Goal: Check status: Check status

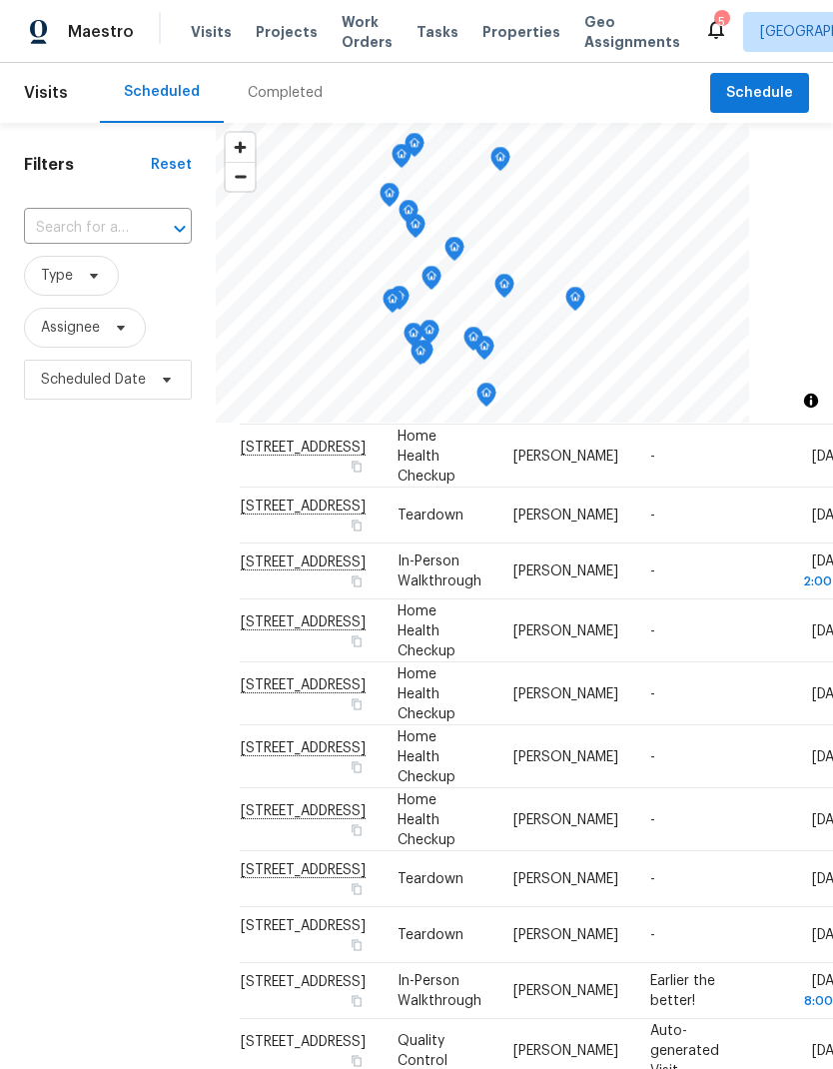
scroll to position [1014, 0]
click at [87, 294] on span "Type" at bounding box center [71, 276] width 95 height 40
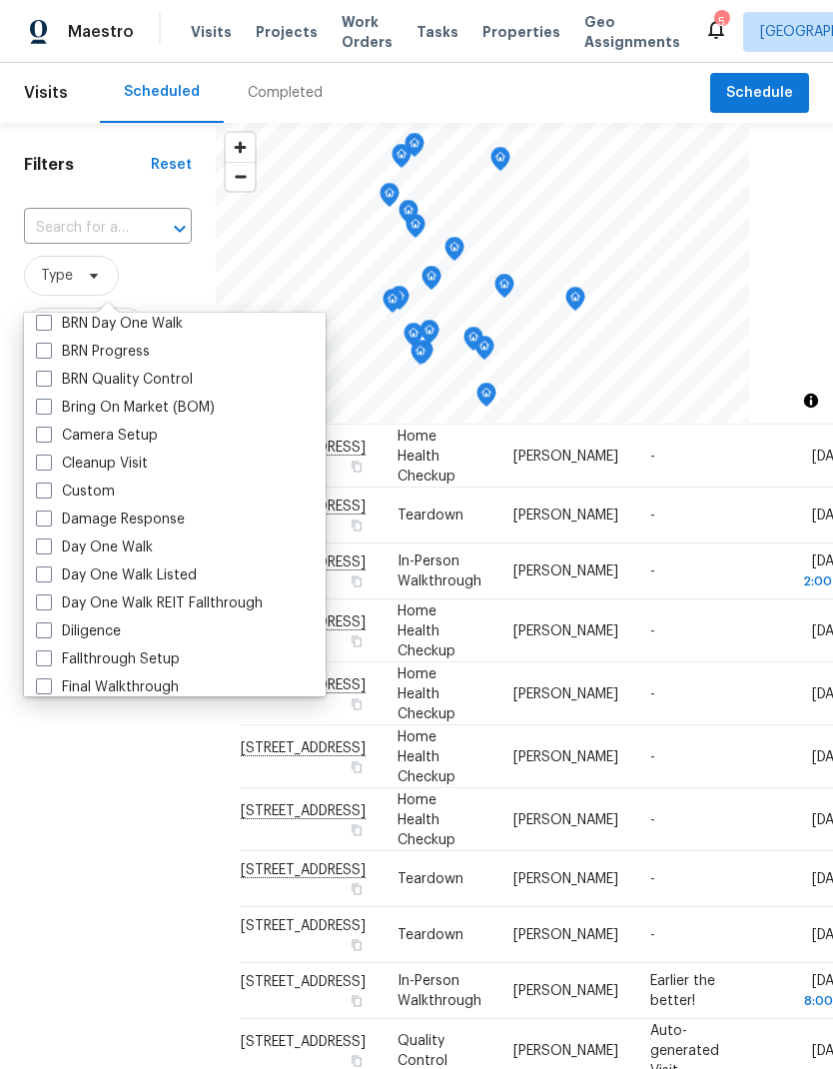
scroll to position [151, 0]
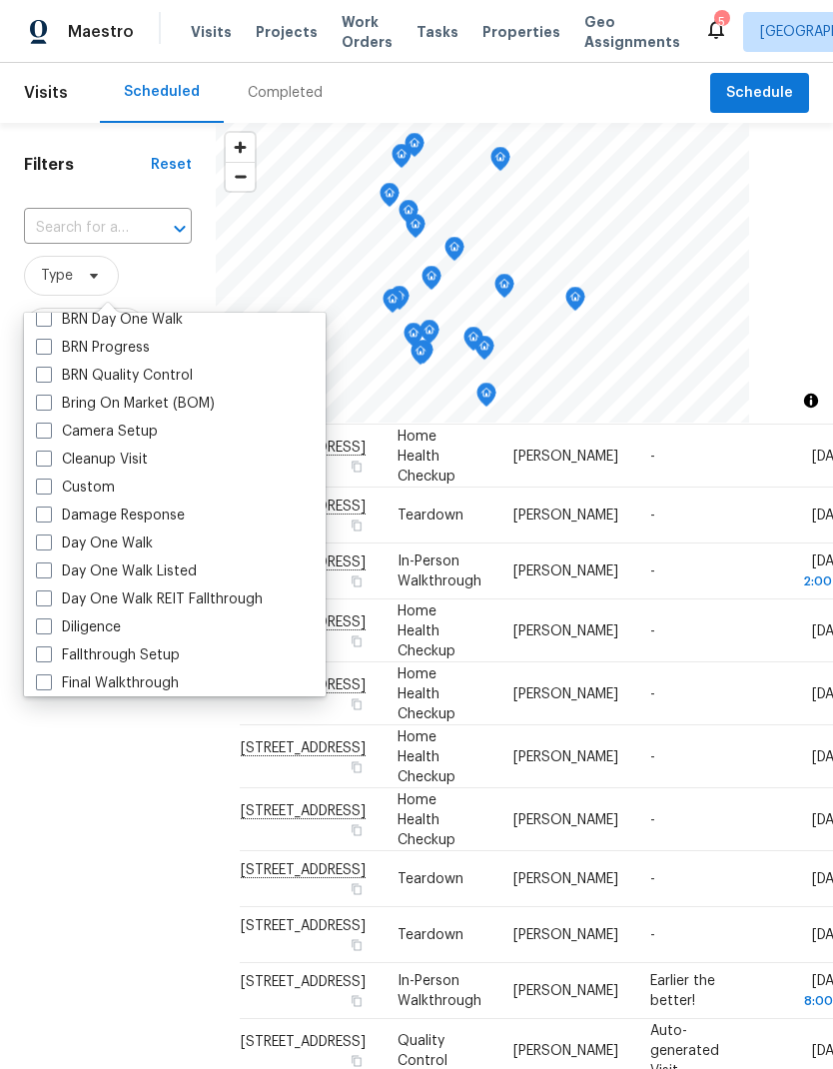
click at [53, 541] on label "Day One Walk" at bounding box center [94, 543] width 117 height 20
click at [49, 541] on input "Day One Walk" at bounding box center [42, 539] width 13 height 13
checkbox input "true"
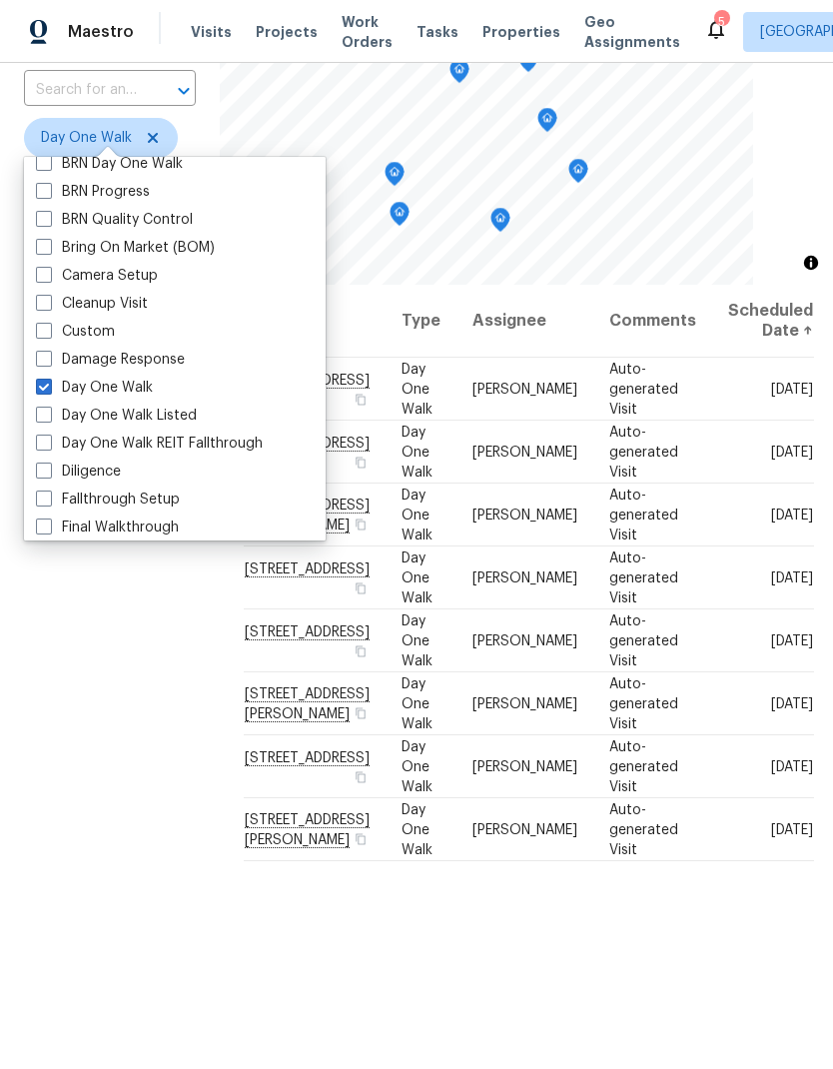
scroll to position [149, 0]
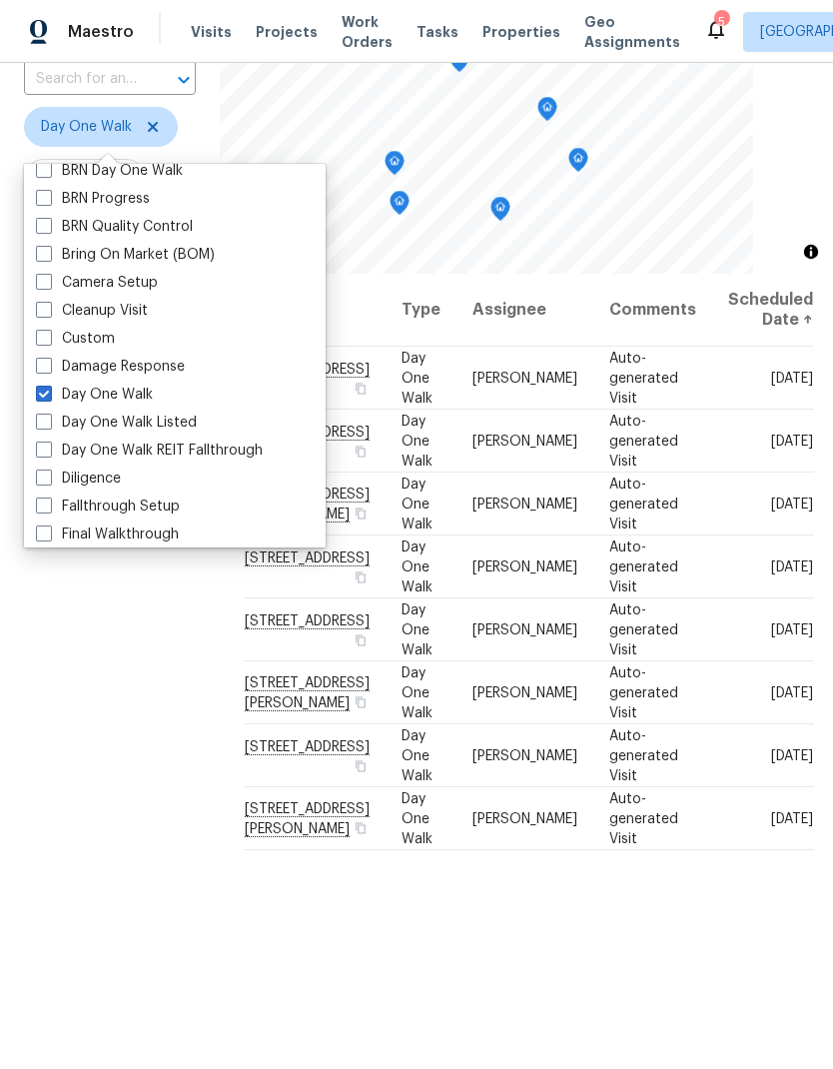
click at [149, 740] on div "Filters Reset ​ Day One Walk Assignee Scheduled Date" at bounding box center [110, 551] width 220 height 1155
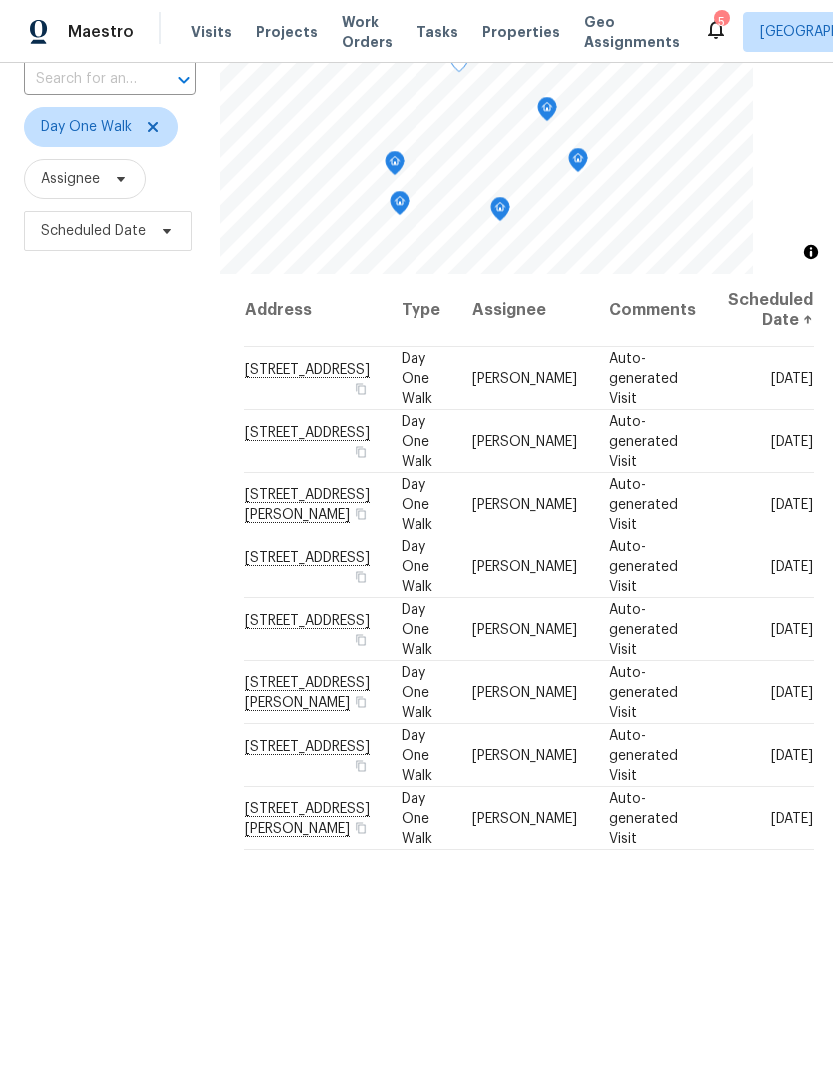
click at [0, 0] on icon at bounding box center [0, 0] width 0 height 0
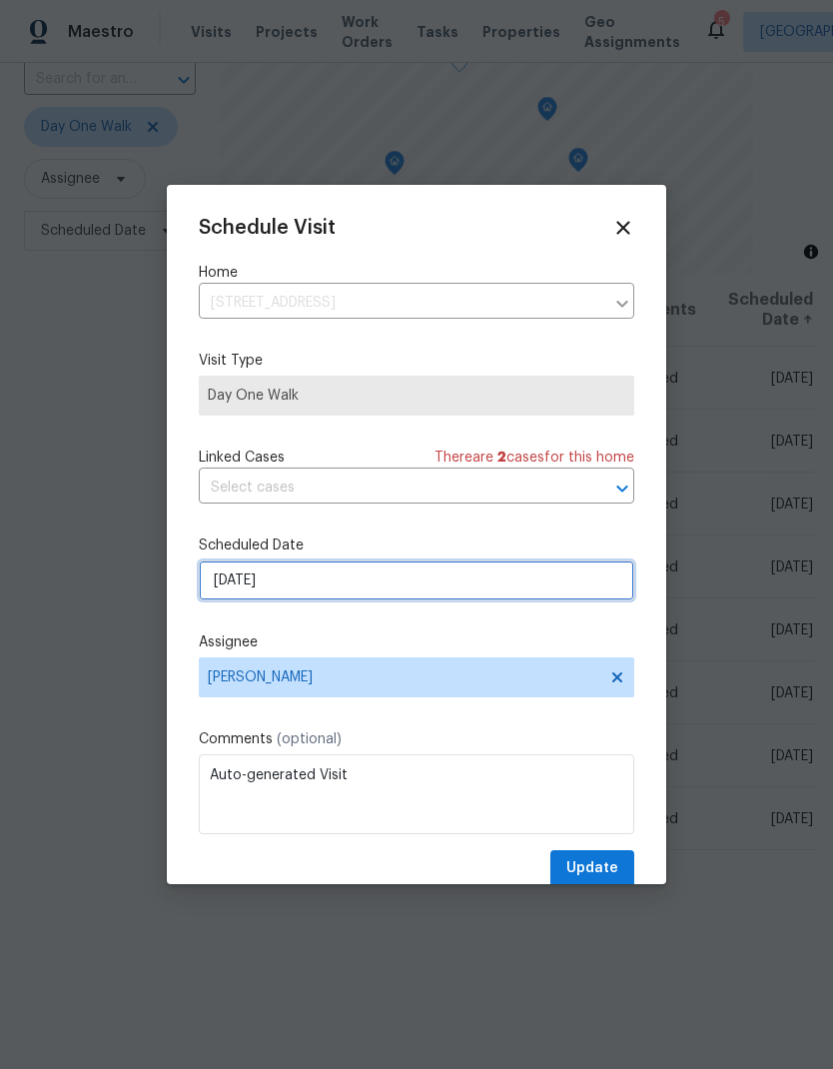
click at [289, 593] on input "[DATE]" at bounding box center [417, 580] width 436 height 40
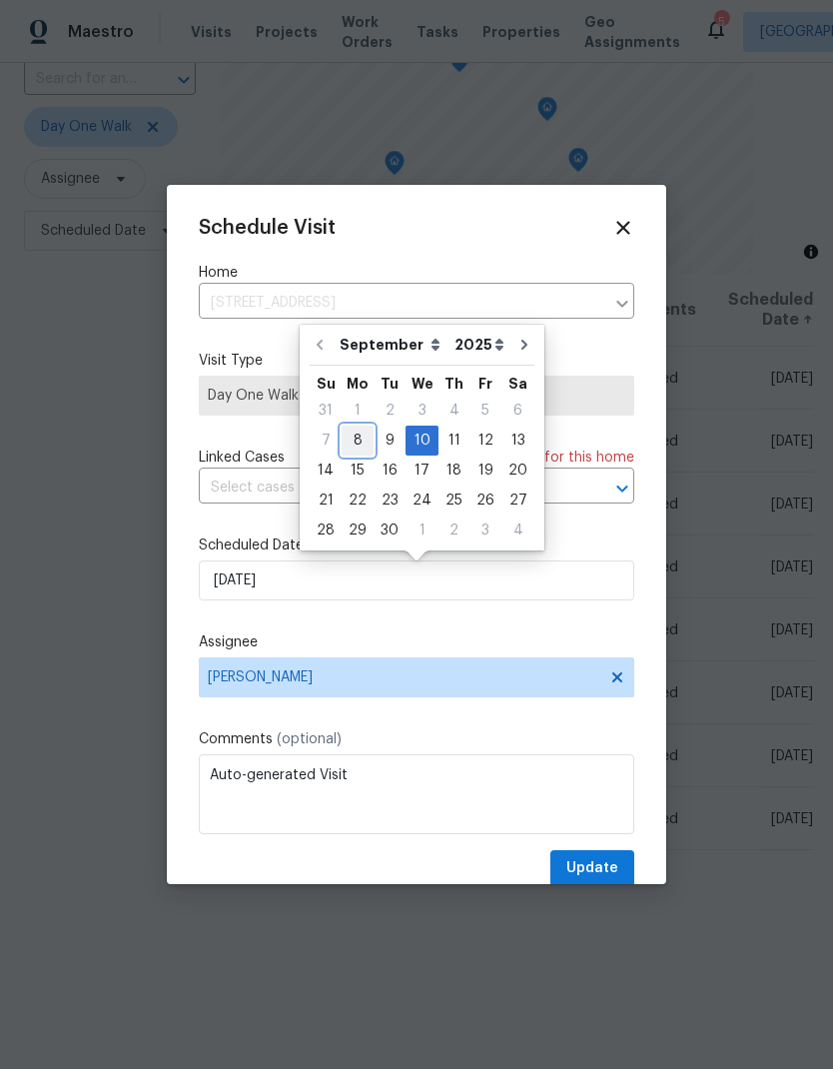
click at [350, 449] on div "8" at bounding box center [358, 441] width 32 height 28
type input "[DATE]"
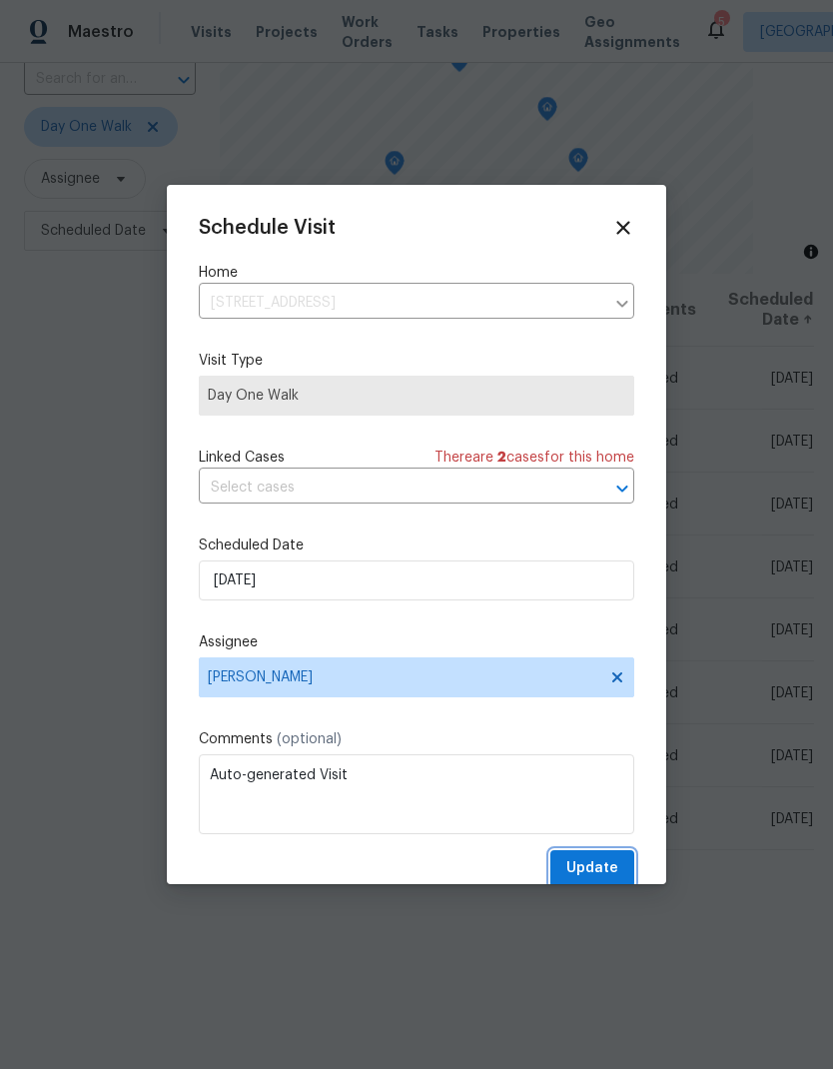
click at [588, 870] on span "Update" at bounding box center [592, 868] width 52 height 25
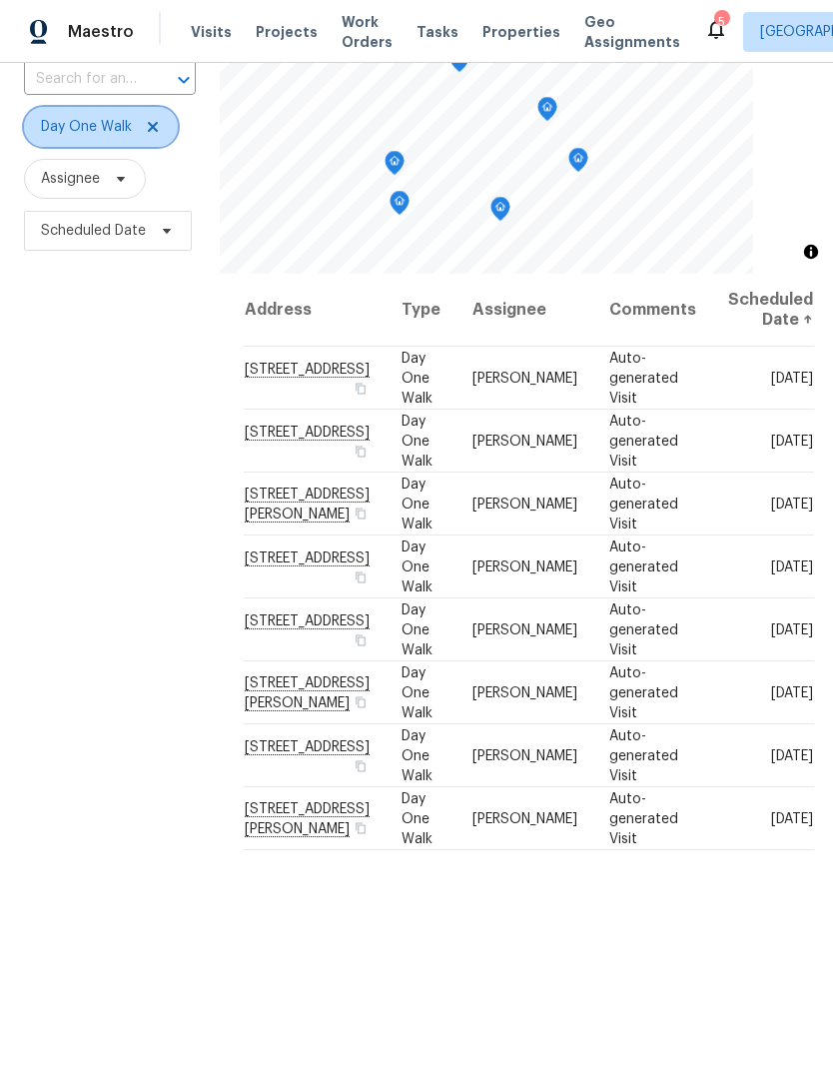
click at [145, 128] on icon at bounding box center [153, 127] width 16 height 16
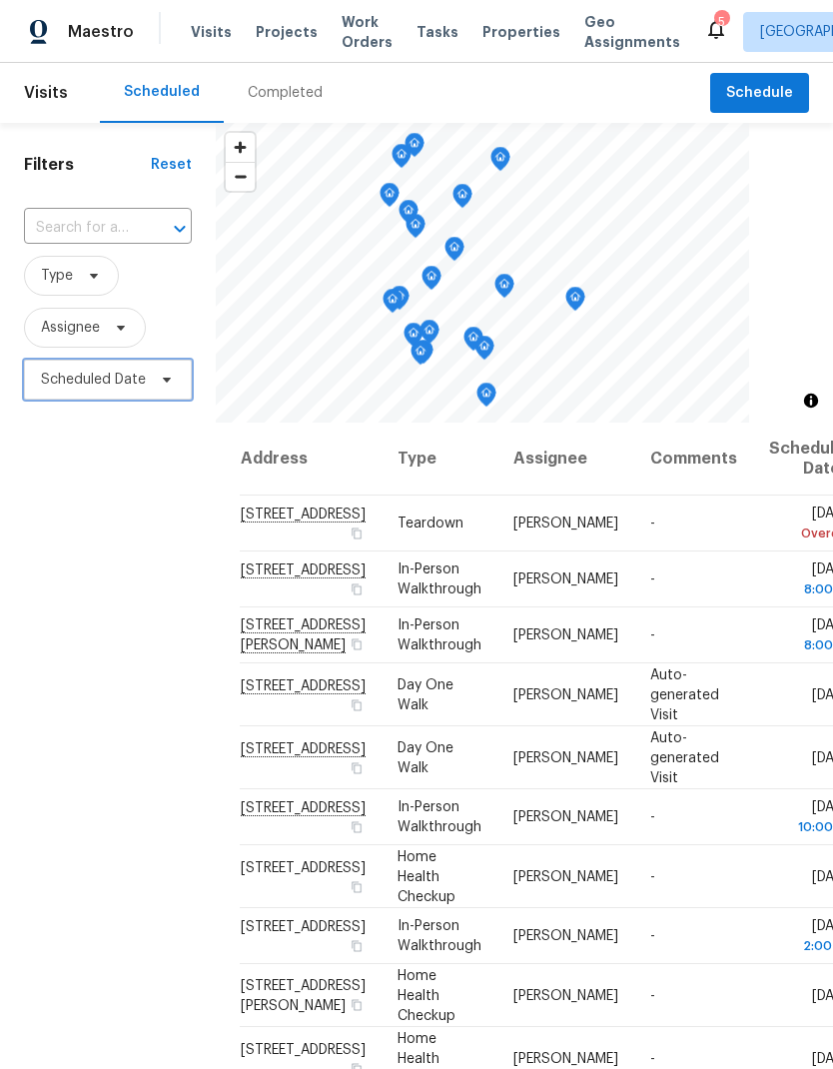
click at [139, 382] on span "Scheduled Date" at bounding box center [93, 380] width 105 height 20
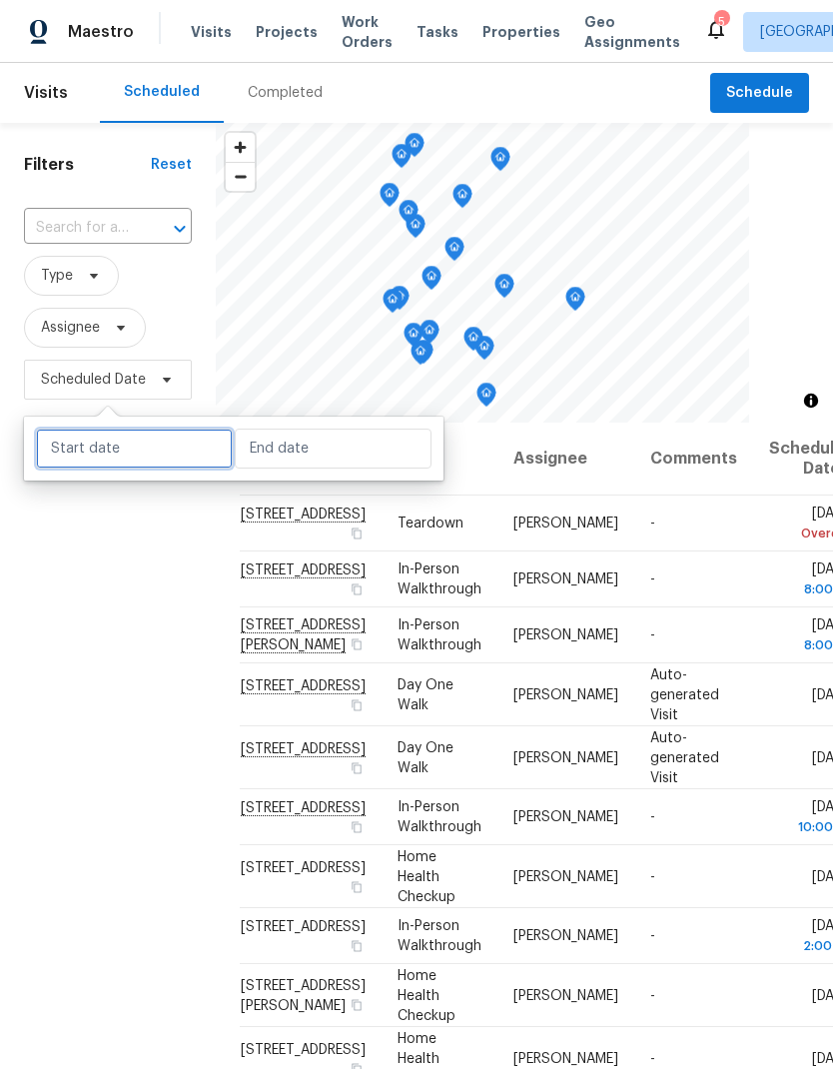
click at [137, 443] on input "text" at bounding box center [134, 449] width 197 height 40
select select "8"
select select "2025"
select select "9"
select select "2025"
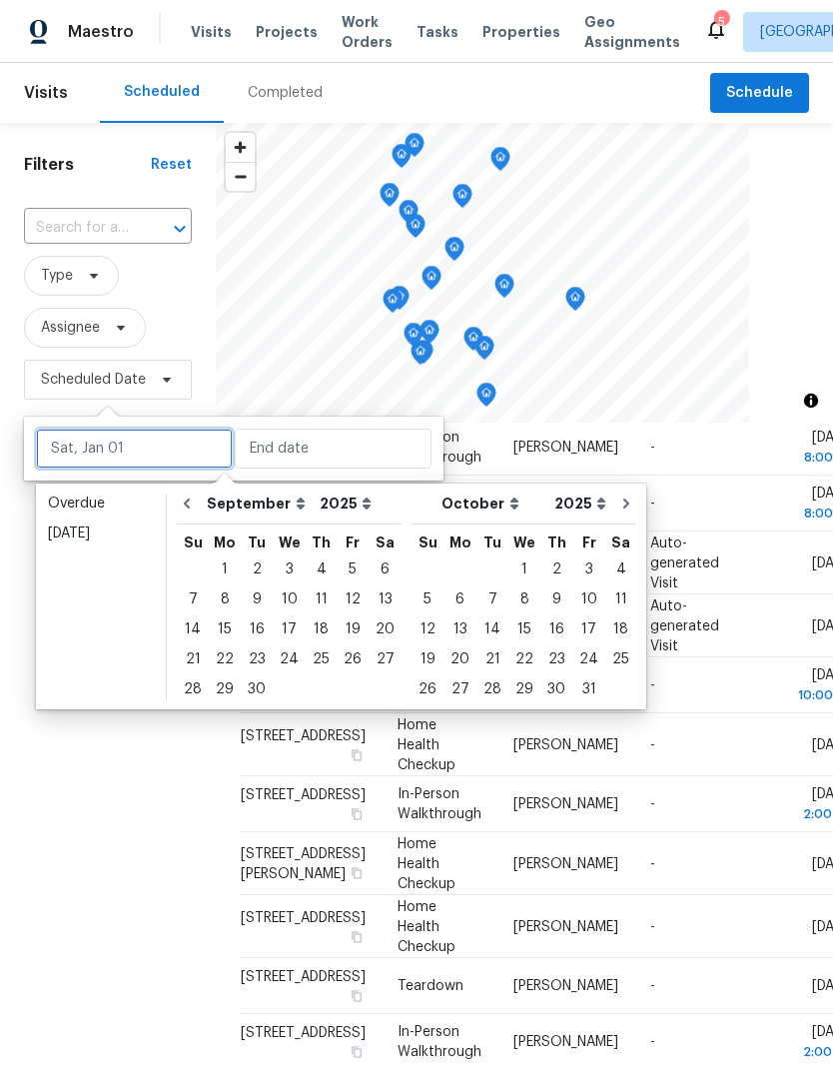
scroll to position [148, 0]
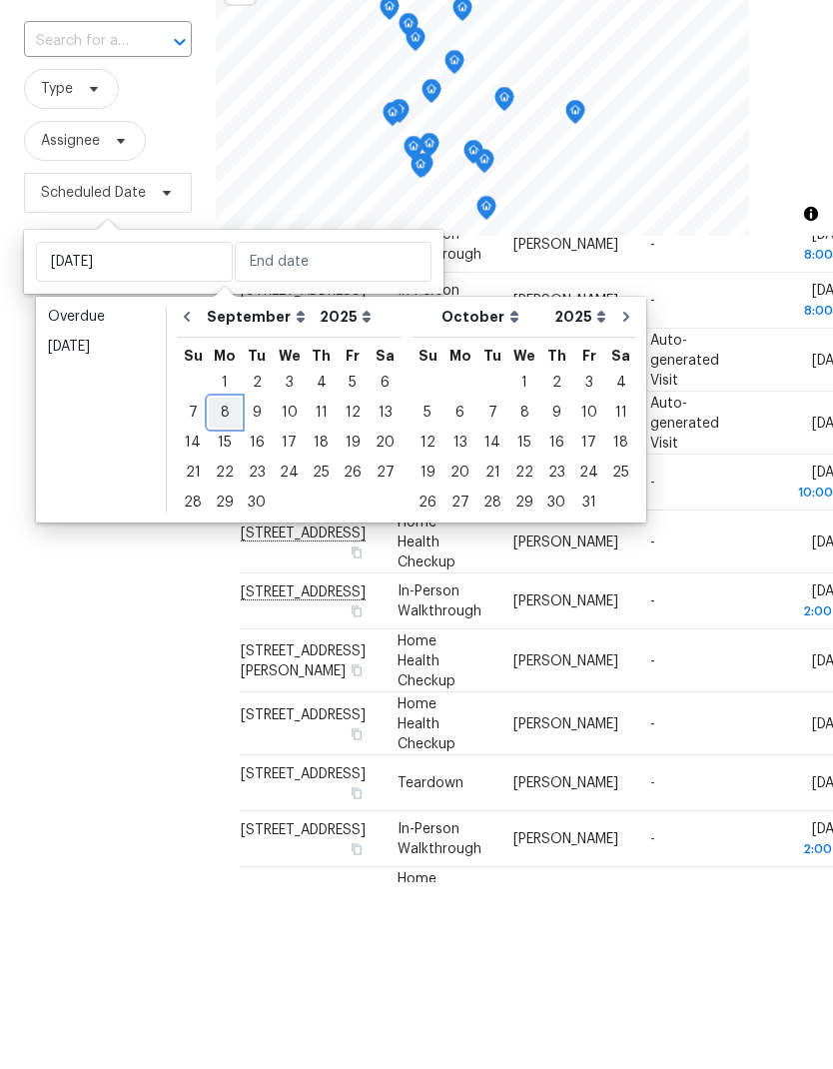
click at [212, 585] on div "8" at bounding box center [225, 599] width 32 height 28
type input "[DATE]"
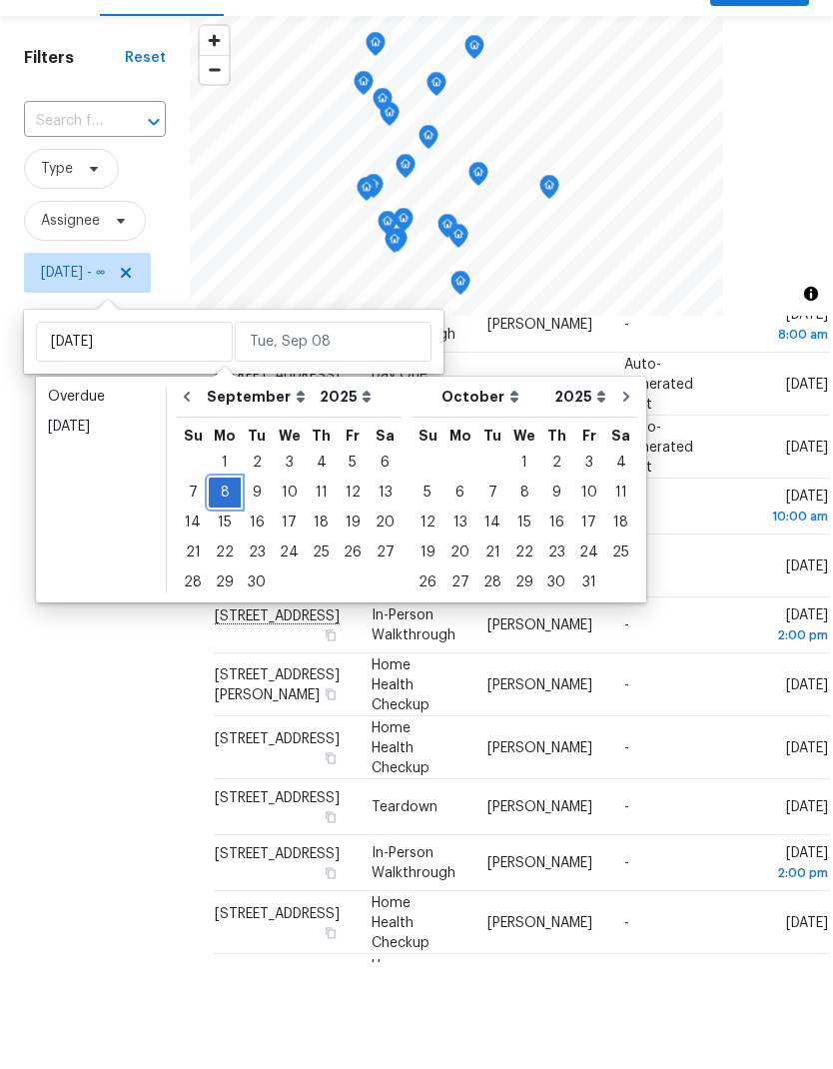
click at [236, 585] on div "8" at bounding box center [225, 599] width 32 height 28
type input "[DATE]"
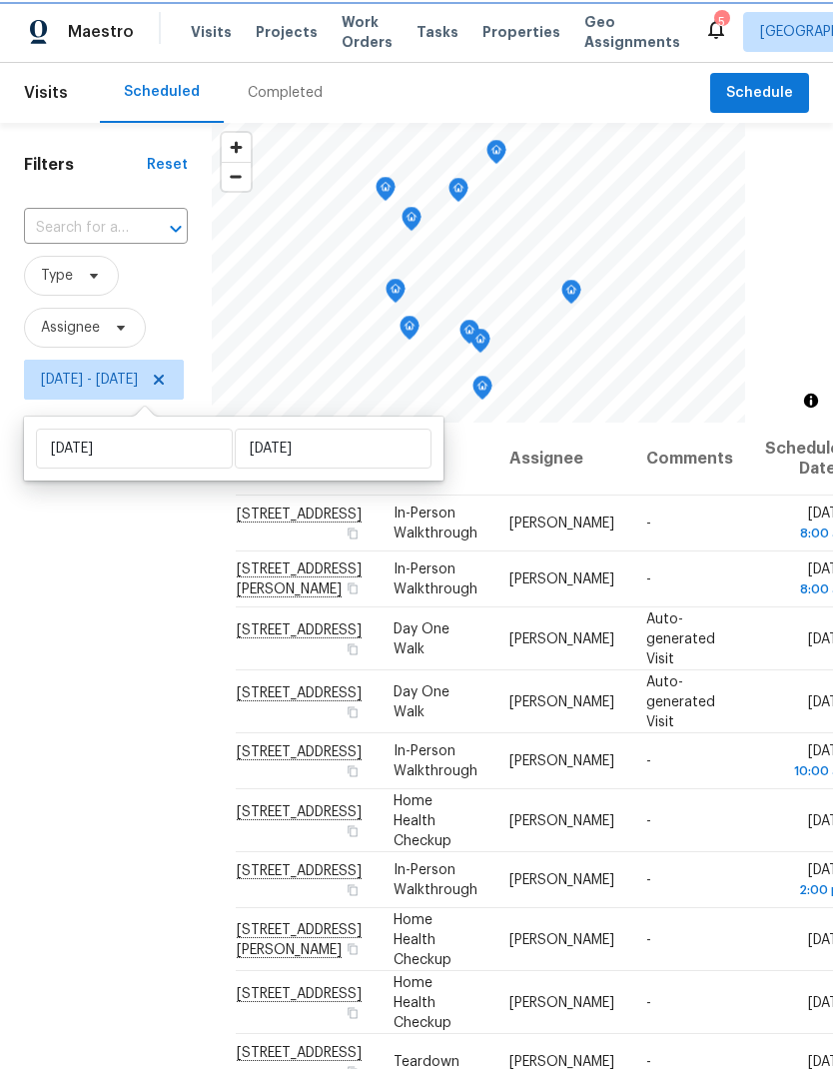
scroll to position [325, 0]
